Goal: Task Accomplishment & Management: Manage account settings

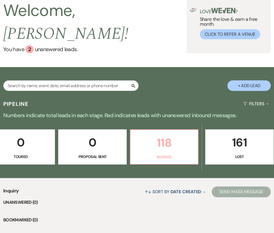
scroll to position [0, 307]
click at [174, 148] on link "118 Booked" at bounding box center [164, 146] width 68 height 35
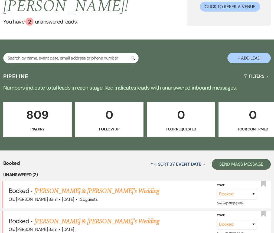
scroll to position [95, 0]
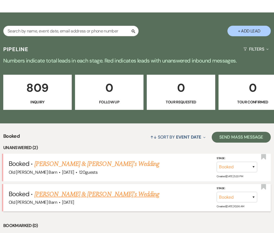
click at [102, 189] on link "[PERSON_NAME] & [PERSON_NAME]'s Wedding" at bounding box center [96, 194] width 125 height 10
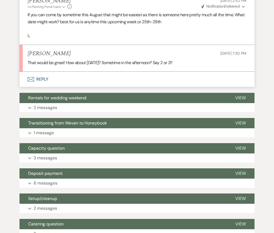
scroll to position [456, 0]
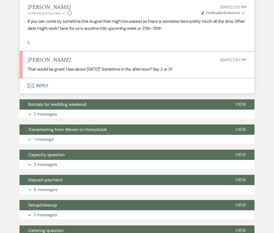
click at [40, 80] on button "Envelope Reply" at bounding box center [136, 85] width 235 height 15
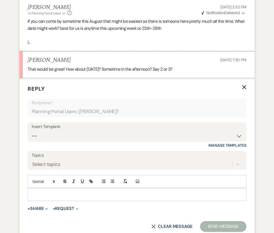
scroll to position [467, 0]
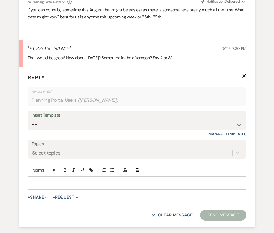
click at [53, 180] on p at bounding box center [137, 183] width 210 height 6
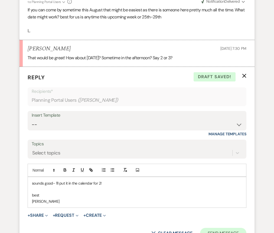
click at [217, 228] on button "Send Message" at bounding box center [223, 233] width 46 height 11
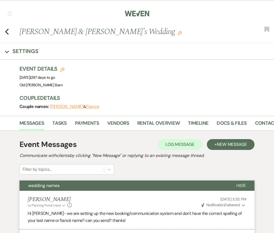
scroll to position [0, 0]
click at [6, 32] on use "button" at bounding box center [7, 32] width 4 height 6
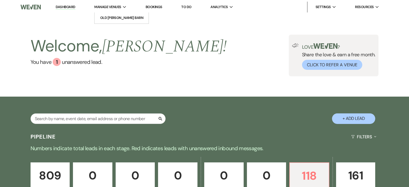
click at [121, 8] on span "Manage Venues" at bounding box center [107, 6] width 27 height 5
click at [121, 15] on li "Old [PERSON_NAME] Barn" at bounding box center [121, 17] width 49 height 5
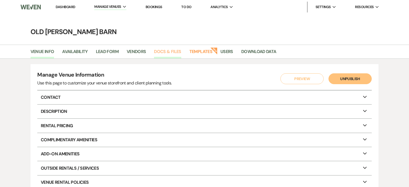
click at [168, 52] on link "Docs & Files" at bounding box center [167, 53] width 27 height 10
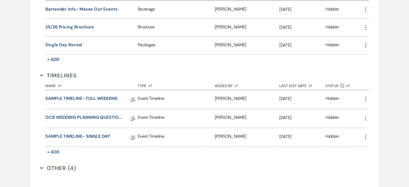
scroll to position [514, 0]
click at [273, 136] on icon "More" at bounding box center [366, 136] width 6 height 6
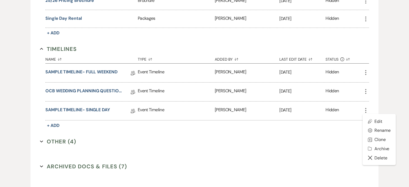
scroll to position [540, 0]
click at [105, 110] on link "SAMPLE TIMELINE- SINGLE DAY" at bounding box center [77, 111] width 65 height 8
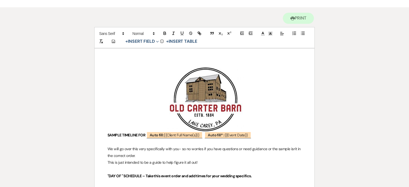
scroll to position [43, 0]
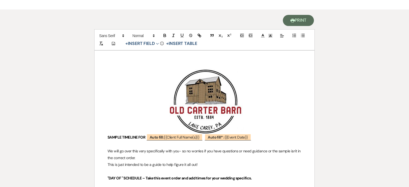
click at [273, 22] on button "Printer Print" at bounding box center [298, 20] width 31 height 11
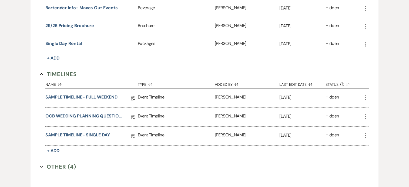
scroll to position [526, 0]
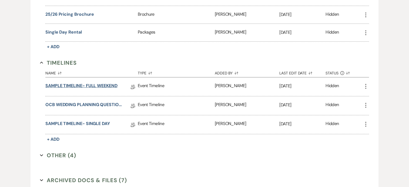
click at [109, 85] on link "SAMPLE TIMELINE- FULL WEEKEND" at bounding box center [81, 86] width 72 height 8
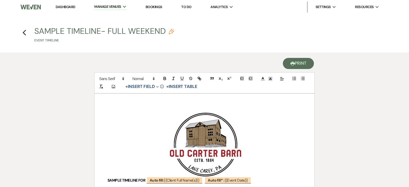
click at [273, 67] on button "Printer Print" at bounding box center [298, 63] width 31 height 11
click at [25, 35] on use "button" at bounding box center [24, 33] width 4 height 6
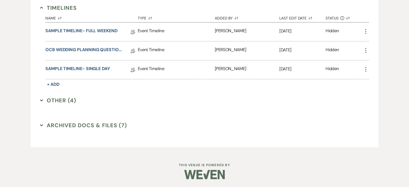
scroll to position [581, 0]
click at [103, 50] on link "OCB WEDDING PLANNING QUESTIONNAIRE" at bounding box center [83, 51] width 77 height 8
